Goal: Information Seeking & Learning: Learn about a topic

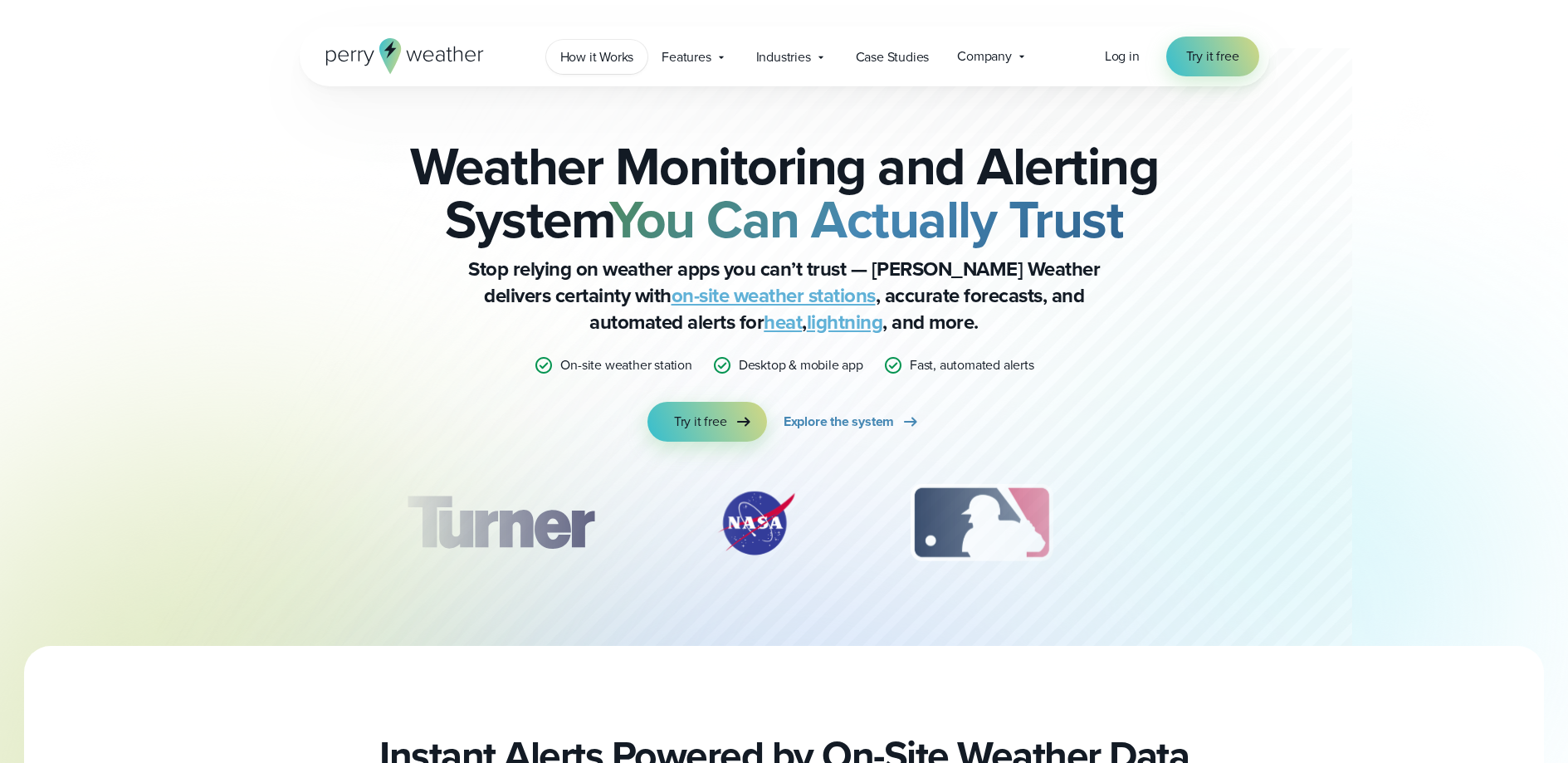
click at [633, 58] on span "How it Works" at bounding box center [596, 57] width 74 height 19
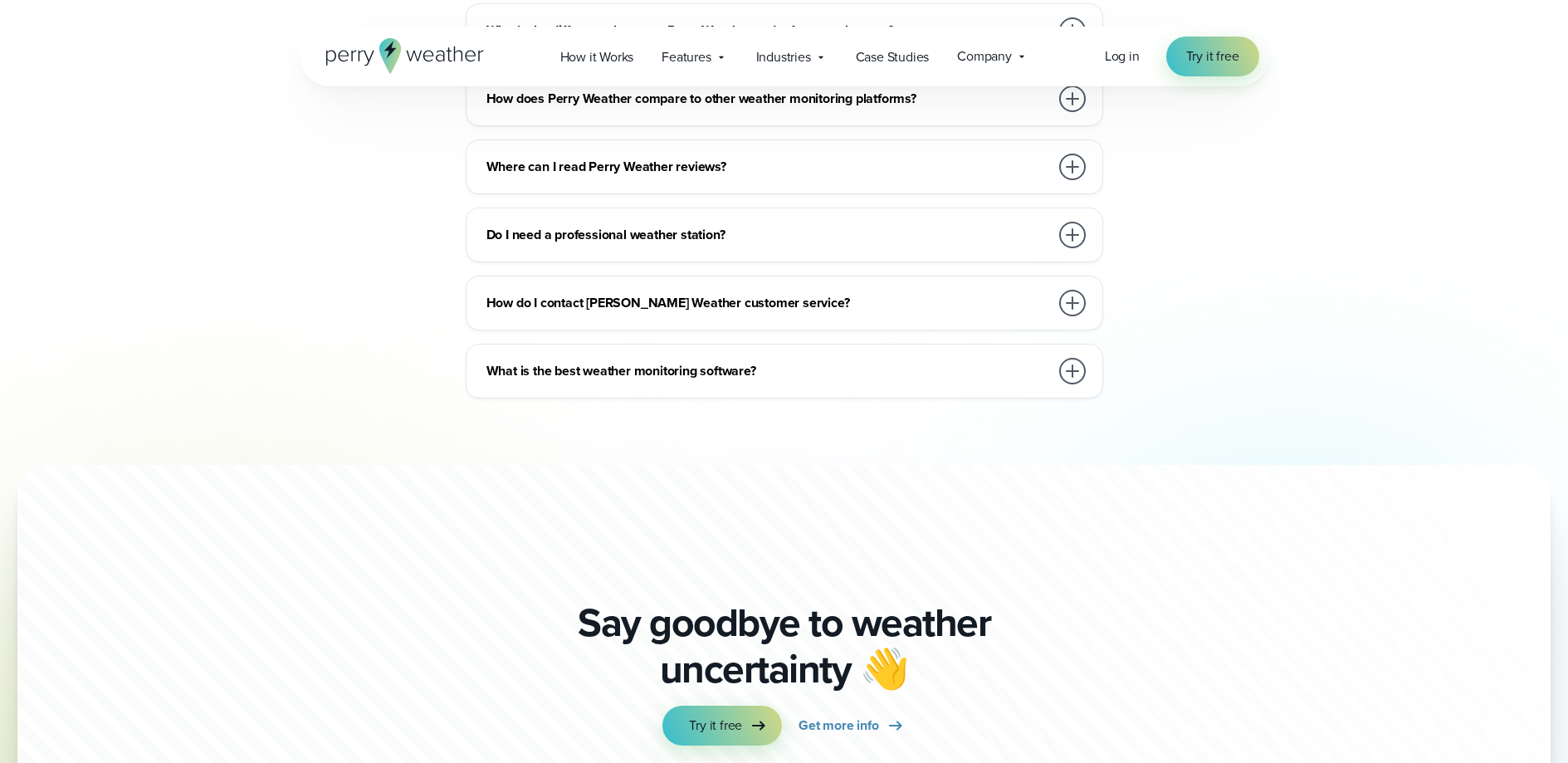
scroll to position [4590, 0]
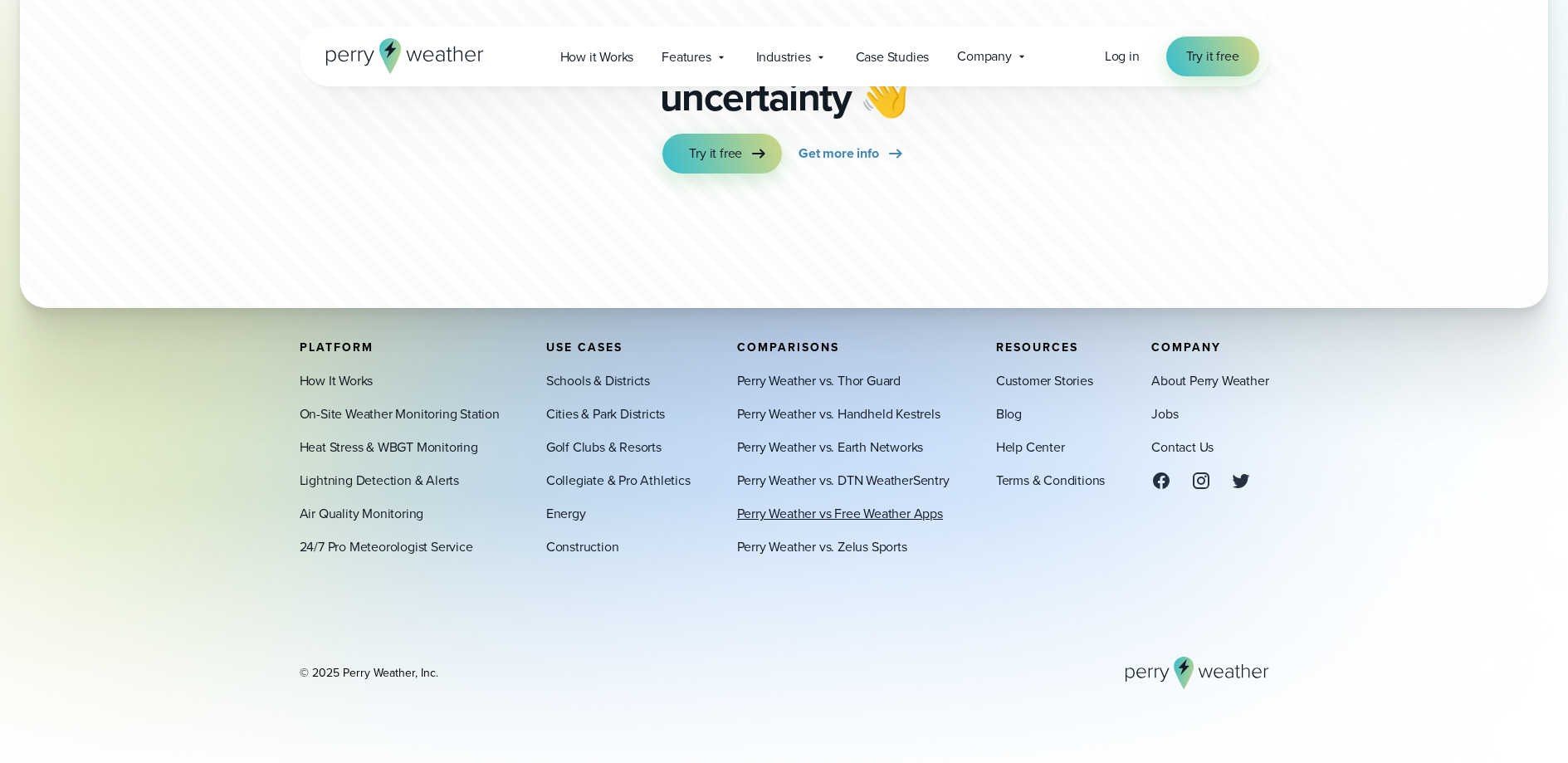
click at [907, 516] on link "Perry Weather vs Free Weather Apps" at bounding box center [840, 514] width 206 height 19
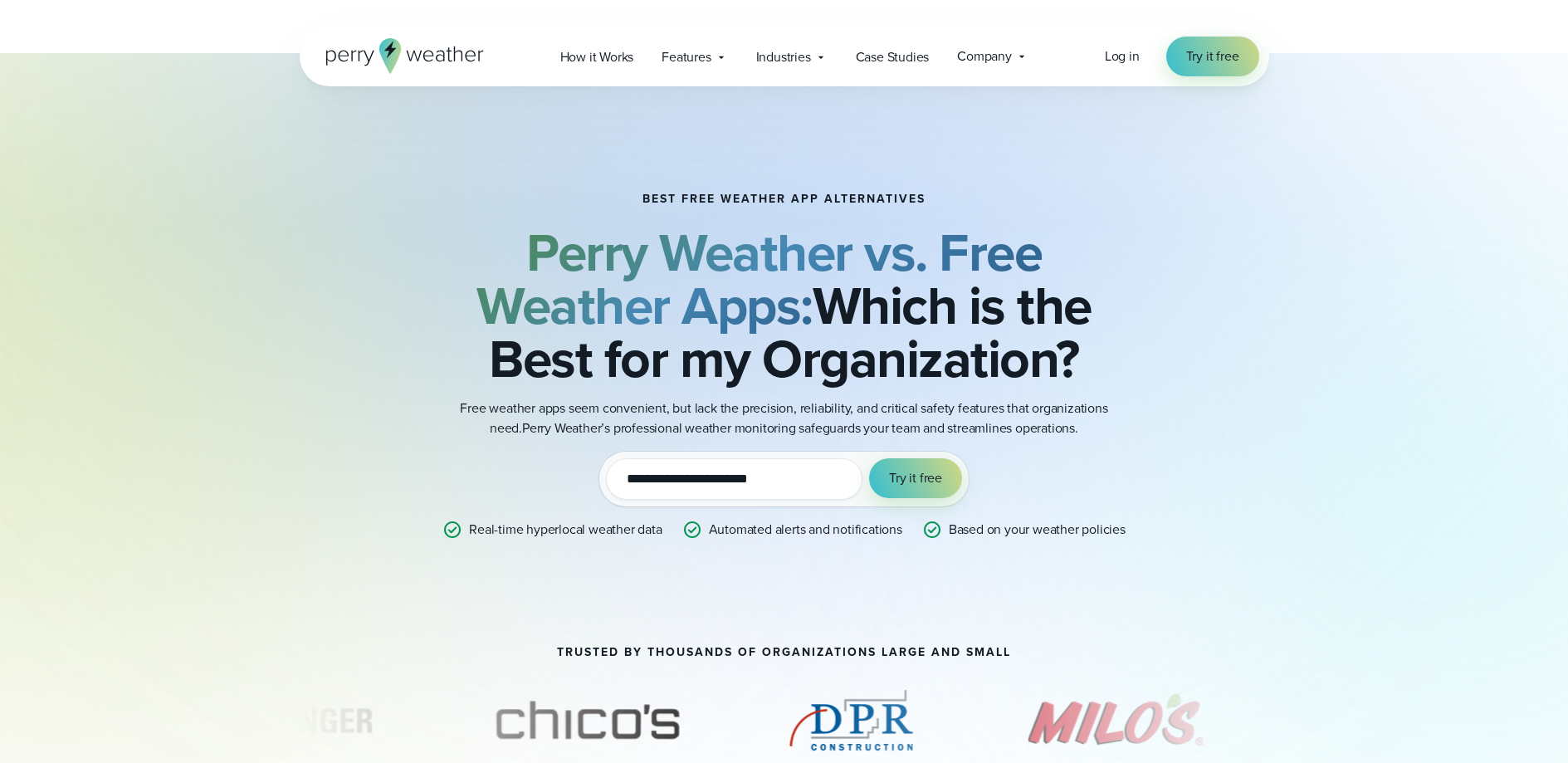
scroll to position [27, 0]
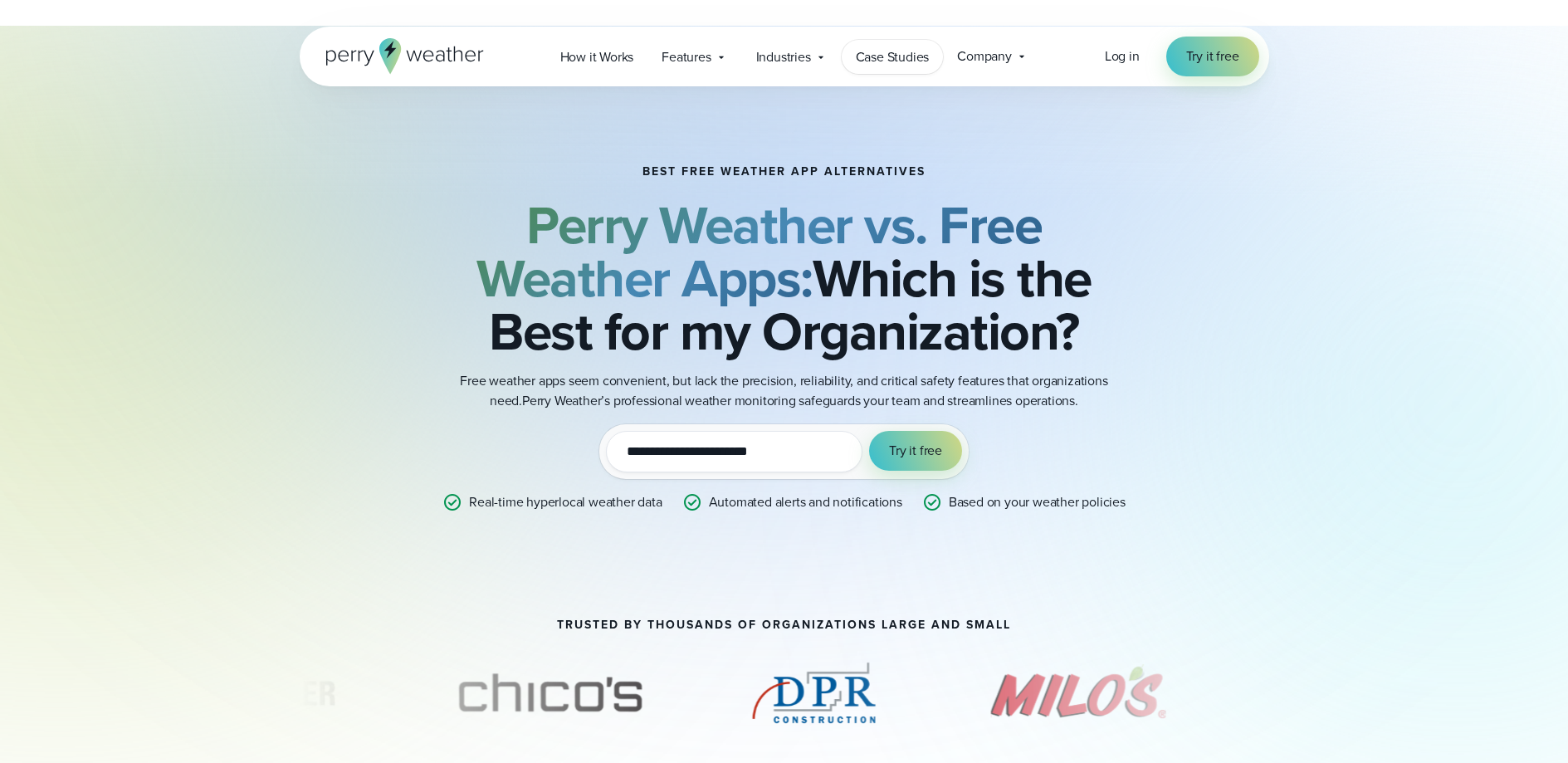
click at [897, 54] on span "Case Studies" at bounding box center [892, 57] width 74 height 19
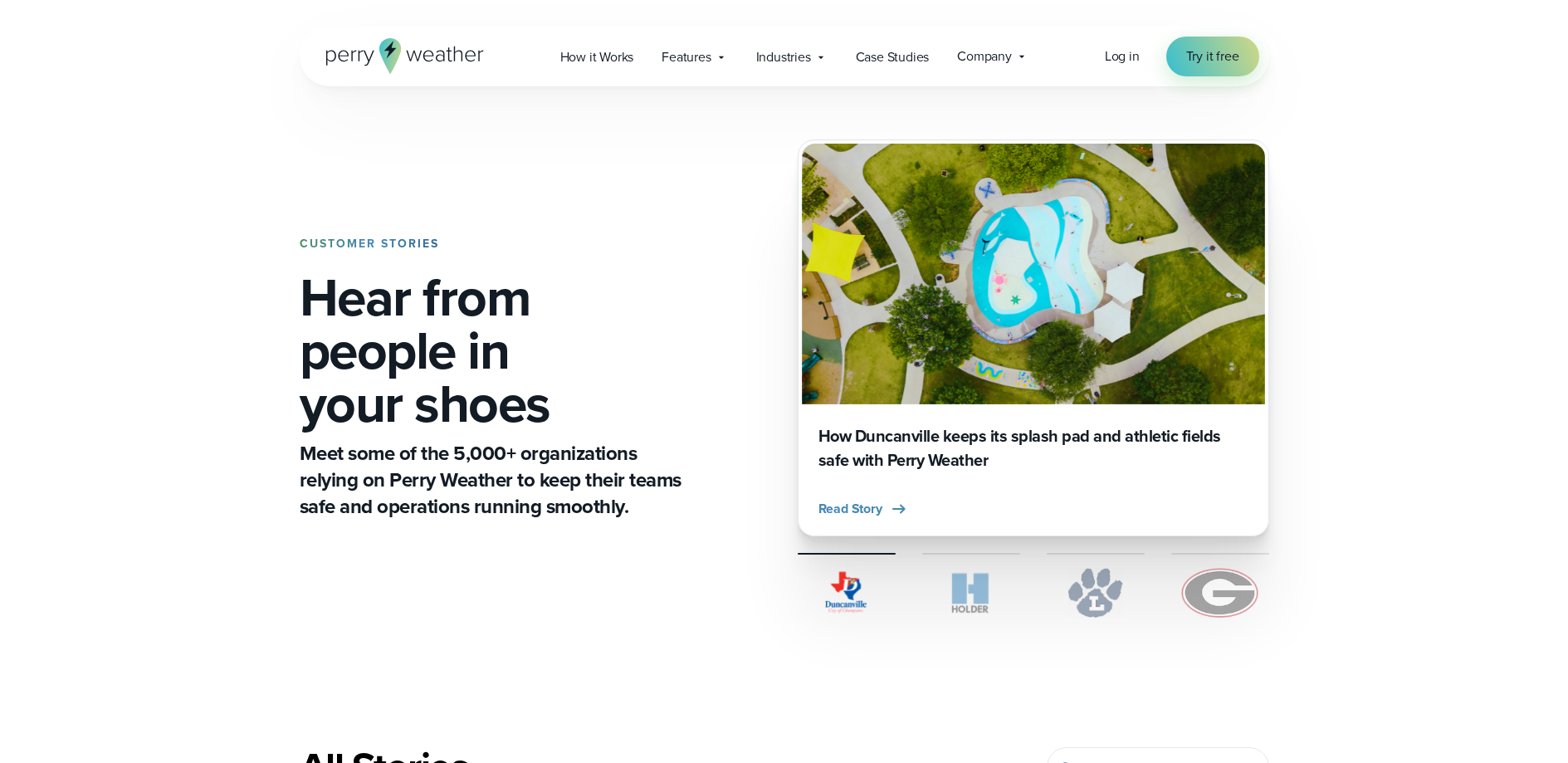
scroll to position [536, 0]
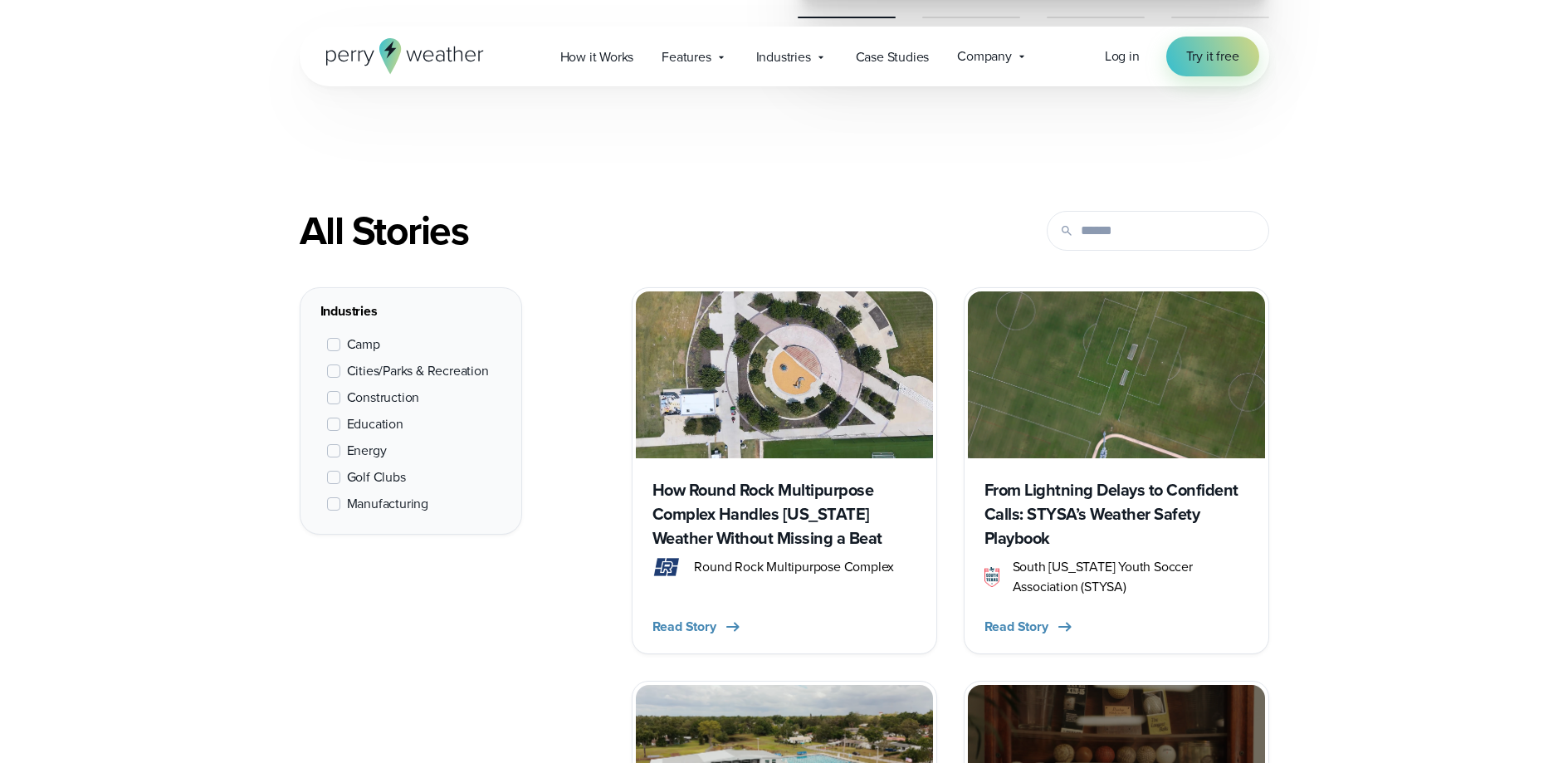
click at [332, 425] on span at bounding box center [333, 424] width 13 height 13
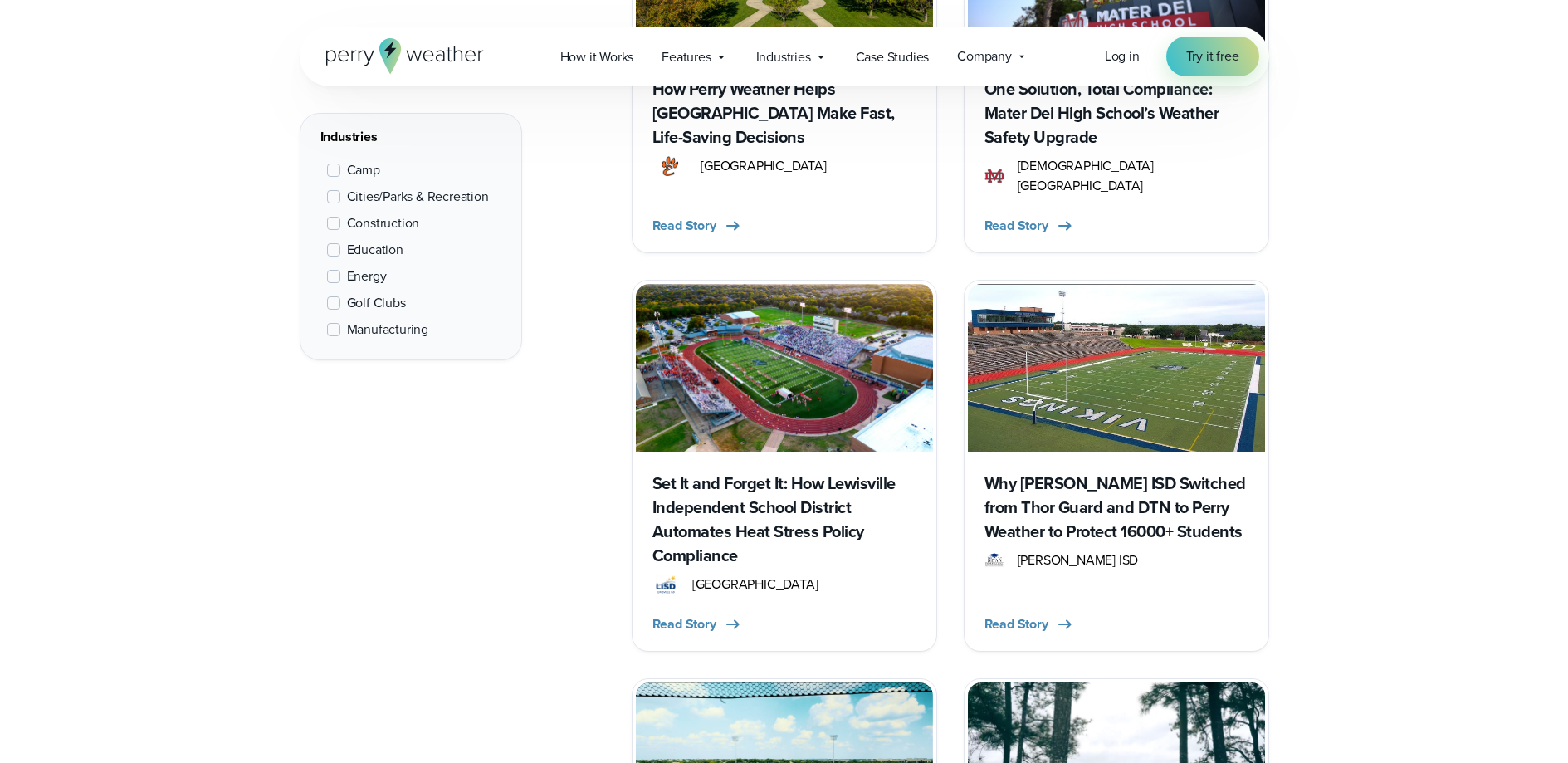
scroll to position [2426, 0]
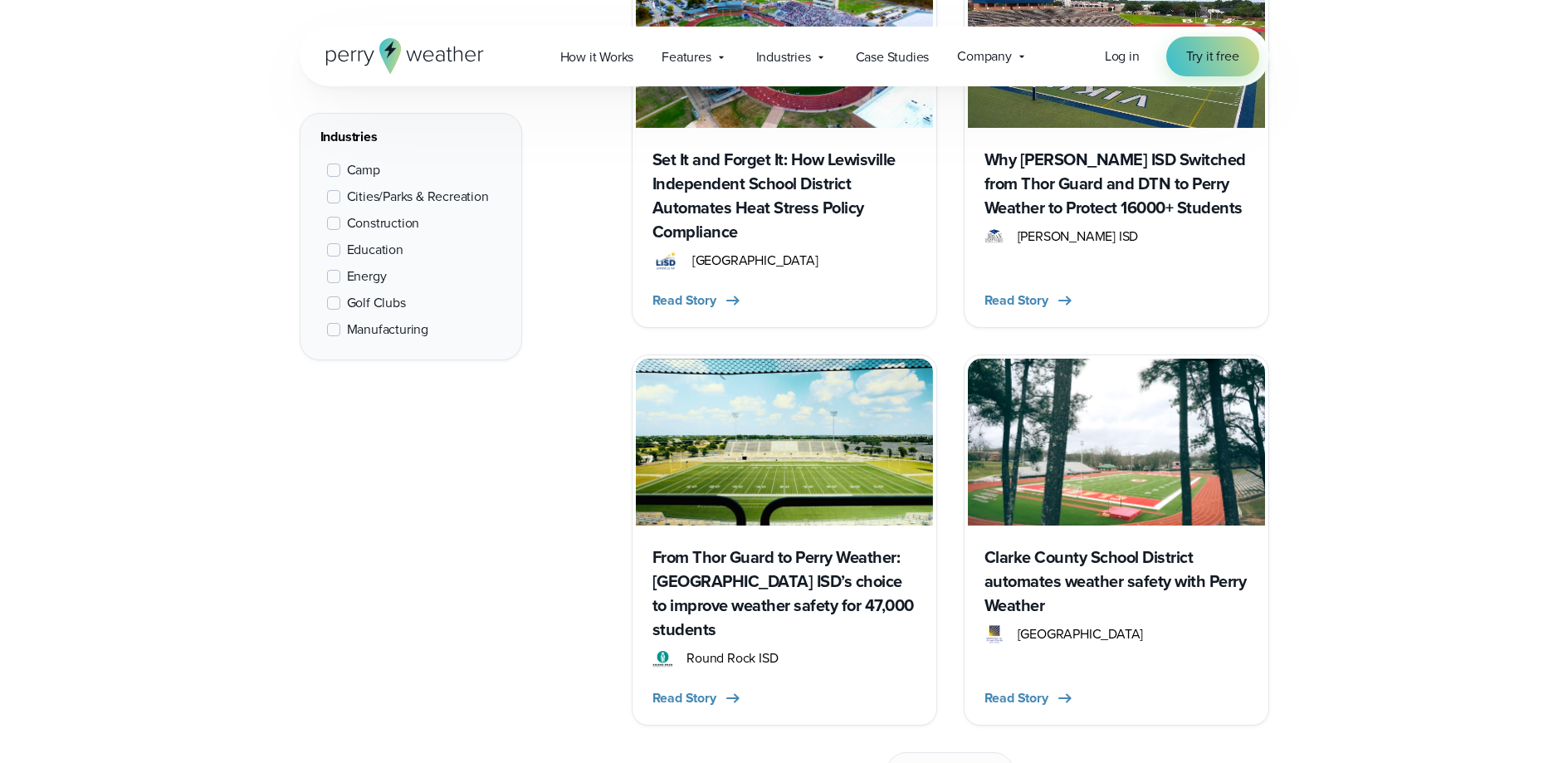
click at [797, 545] on h3 "From Thor Guard to Perry Weather: Round Rock ISD’s choice to improve weather sa…" at bounding box center [784, 593] width 264 height 97
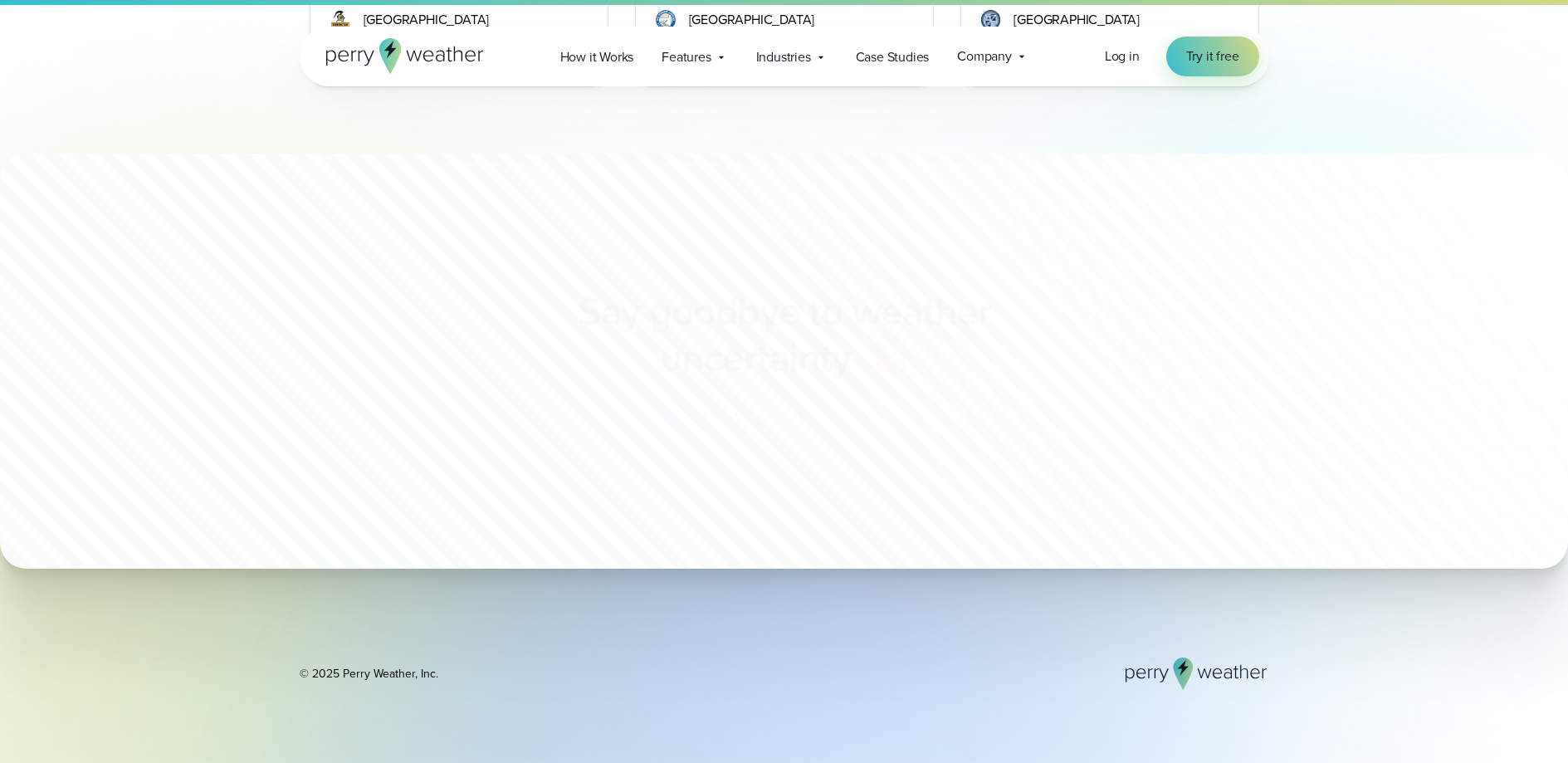
scroll to position [5576, 0]
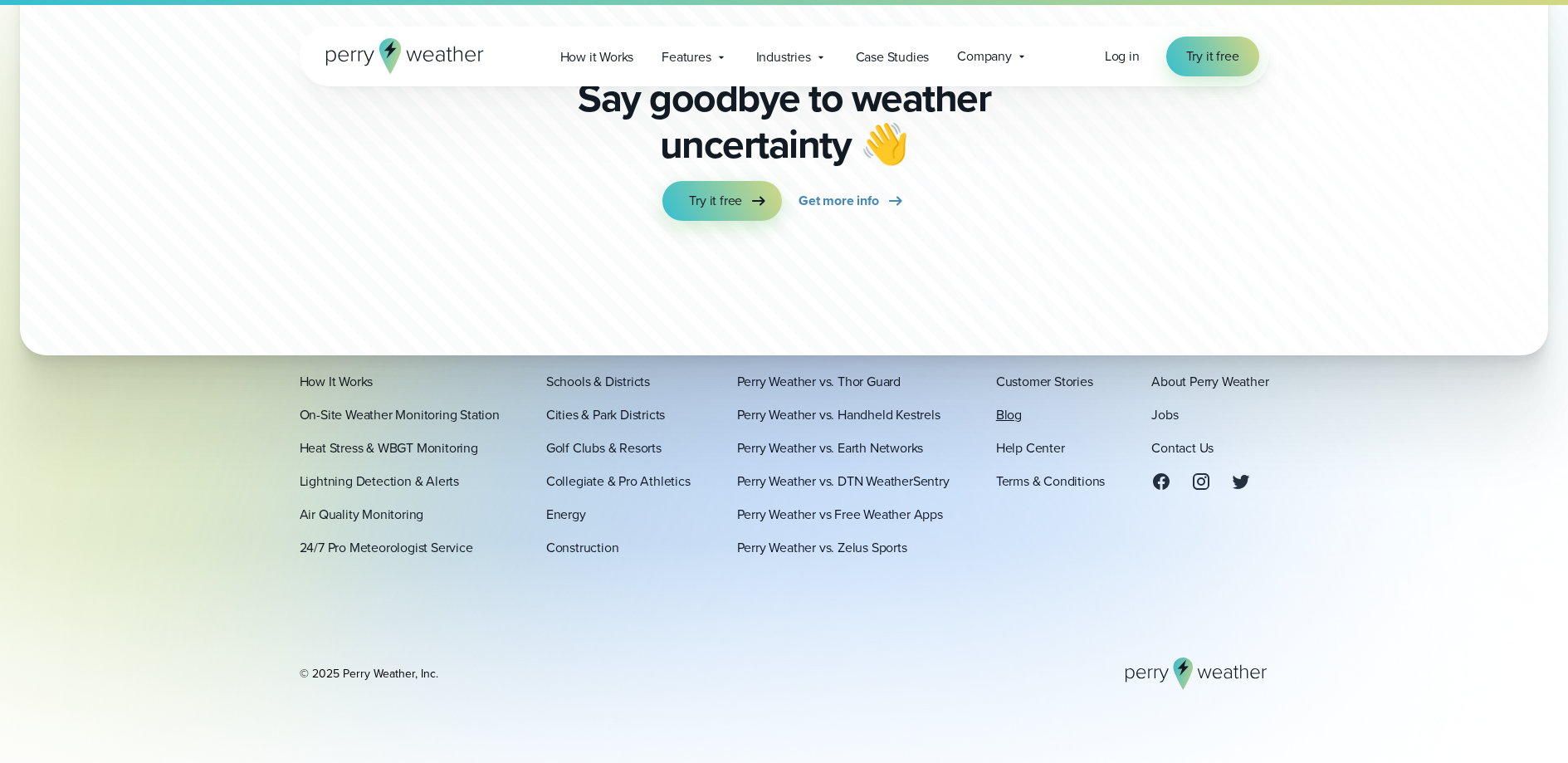
click at [1011, 416] on link "Blog" at bounding box center [1008, 414] width 26 height 19
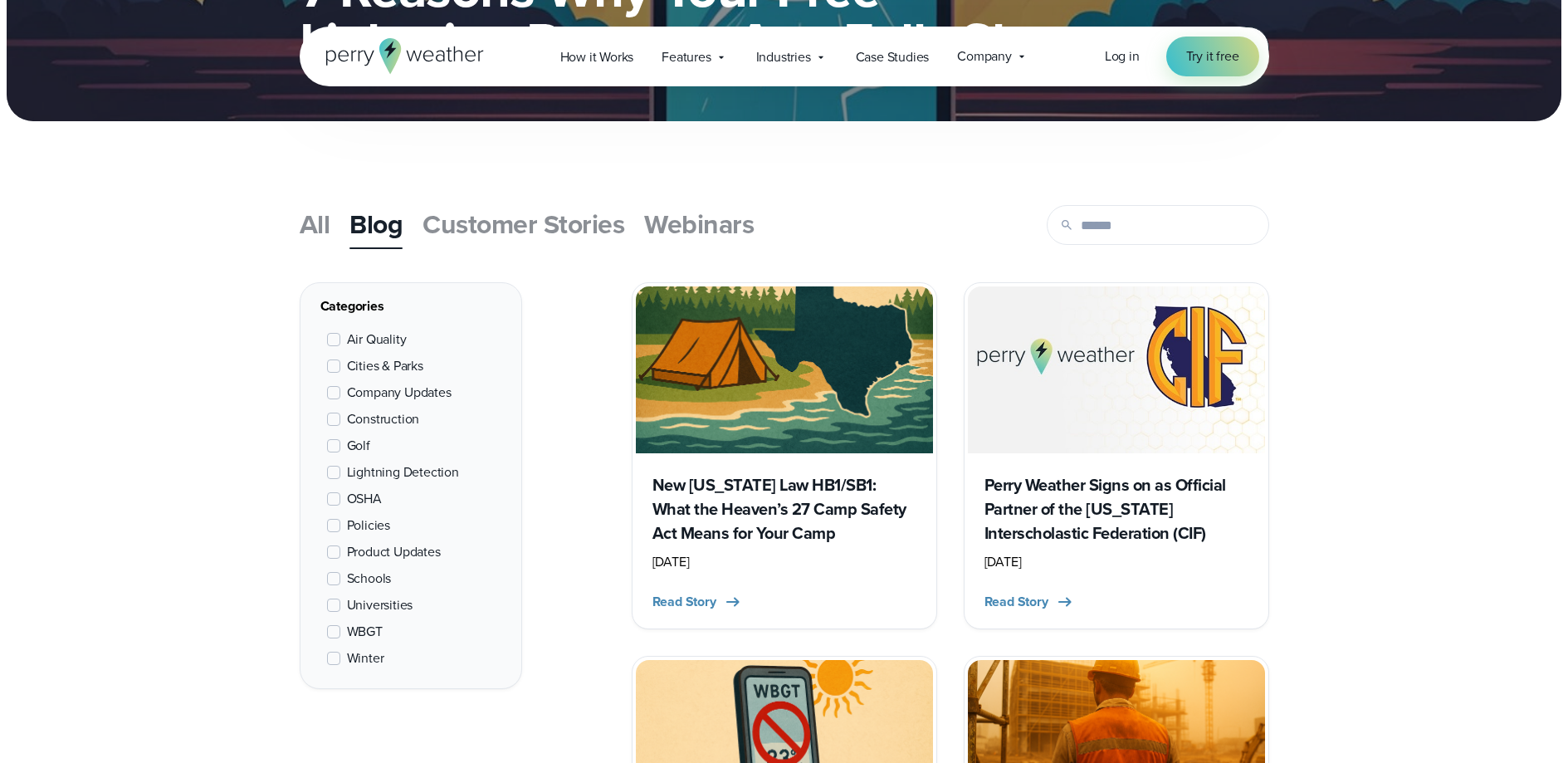
scroll to position [458, 0]
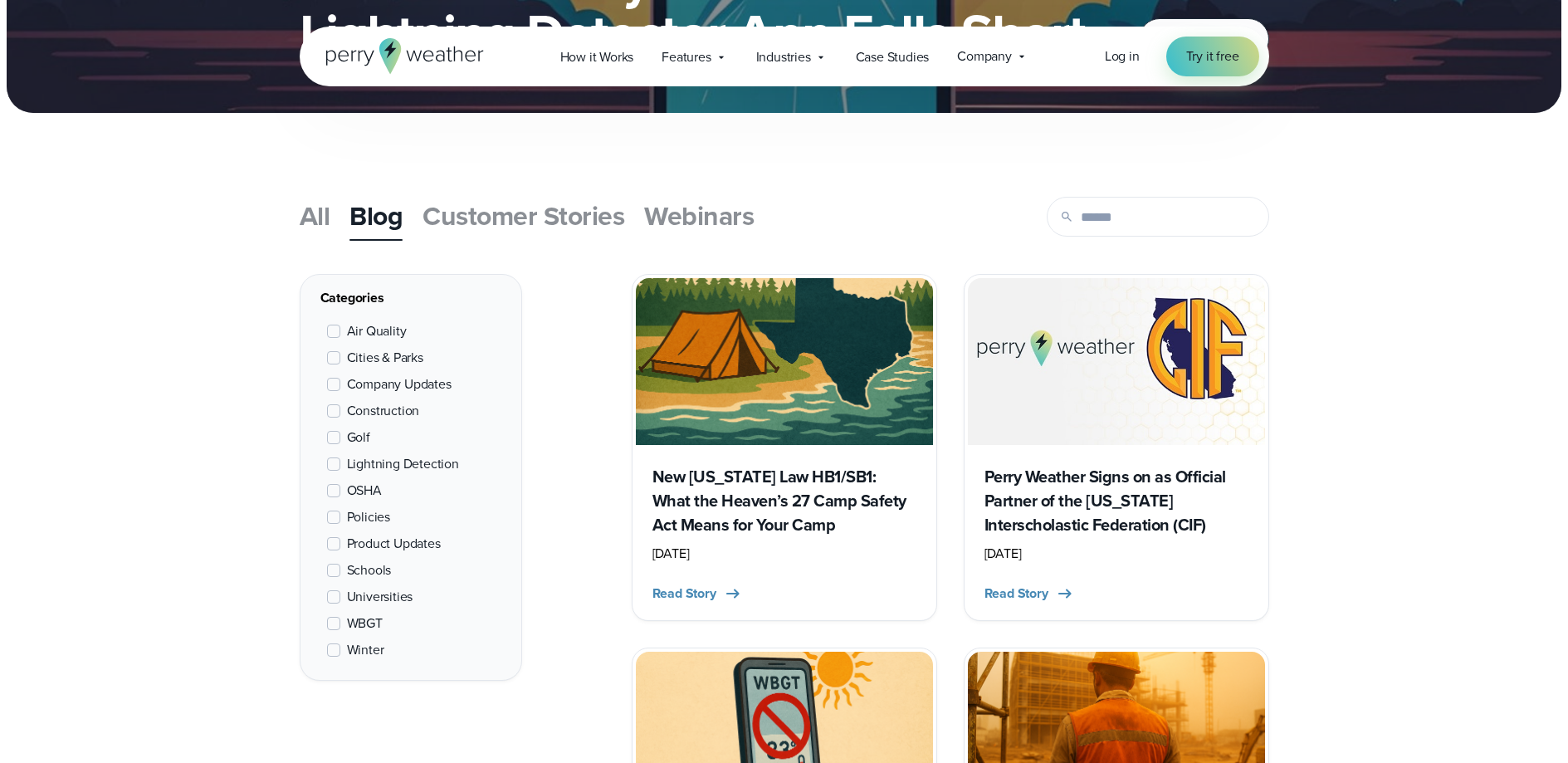
click at [375, 615] on span "WBGT" at bounding box center [365, 623] width 35 height 19
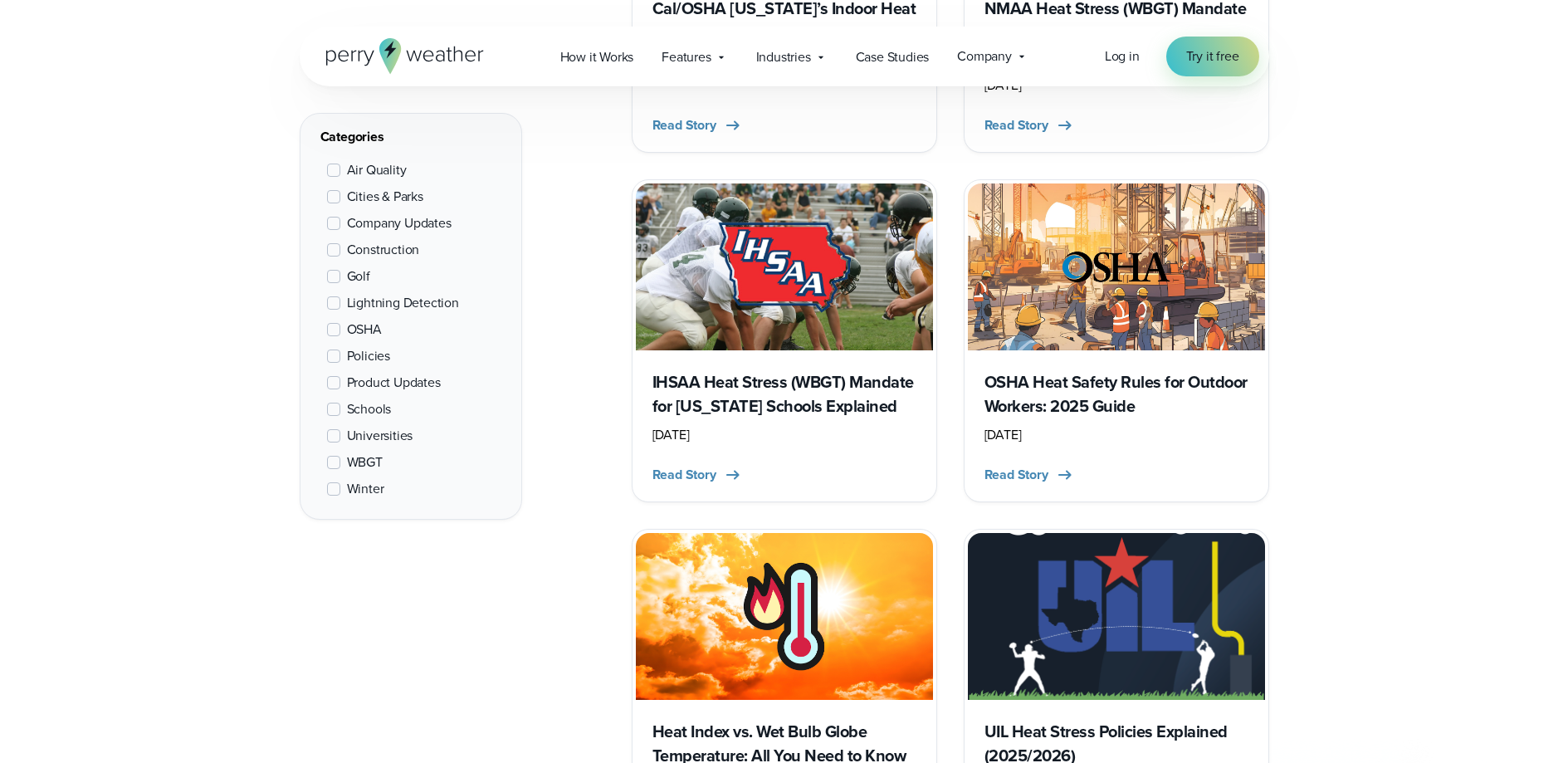
scroll to position [2136, 0]
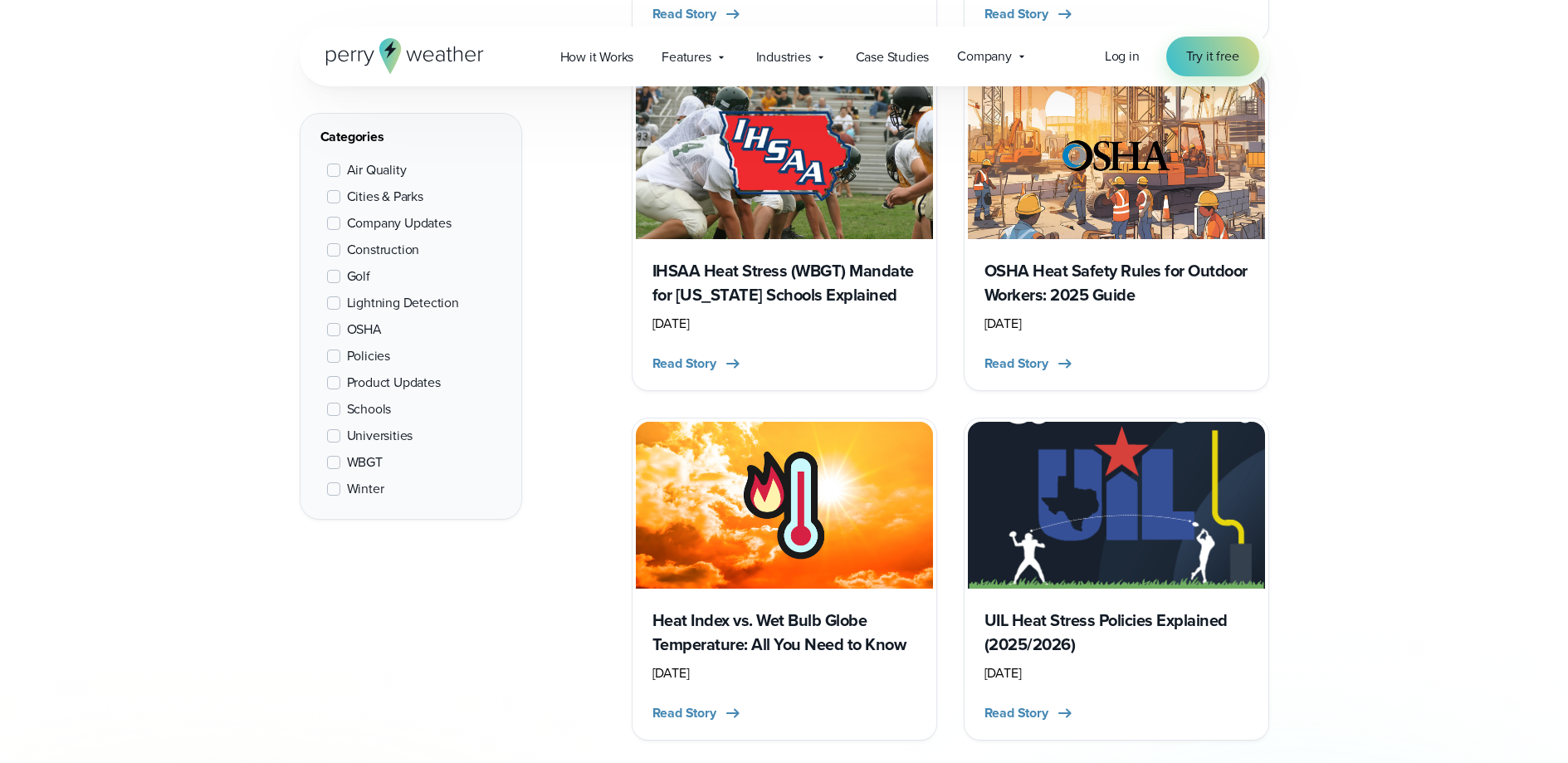
click at [1067, 533] on img at bounding box center [1115, 505] width 297 height 167
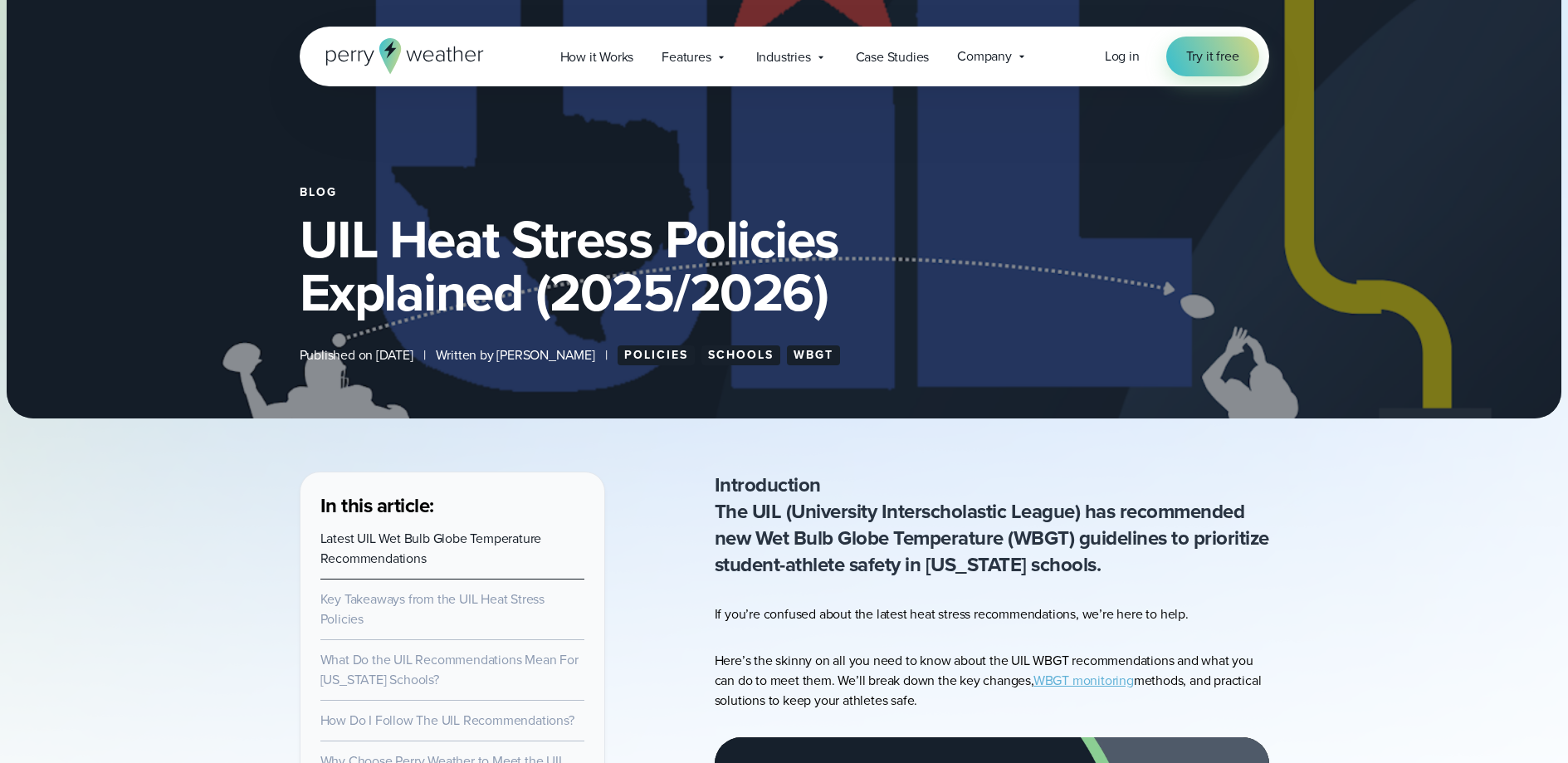
scroll to position [339, 0]
